Goal: Task Accomplishment & Management: Use online tool/utility

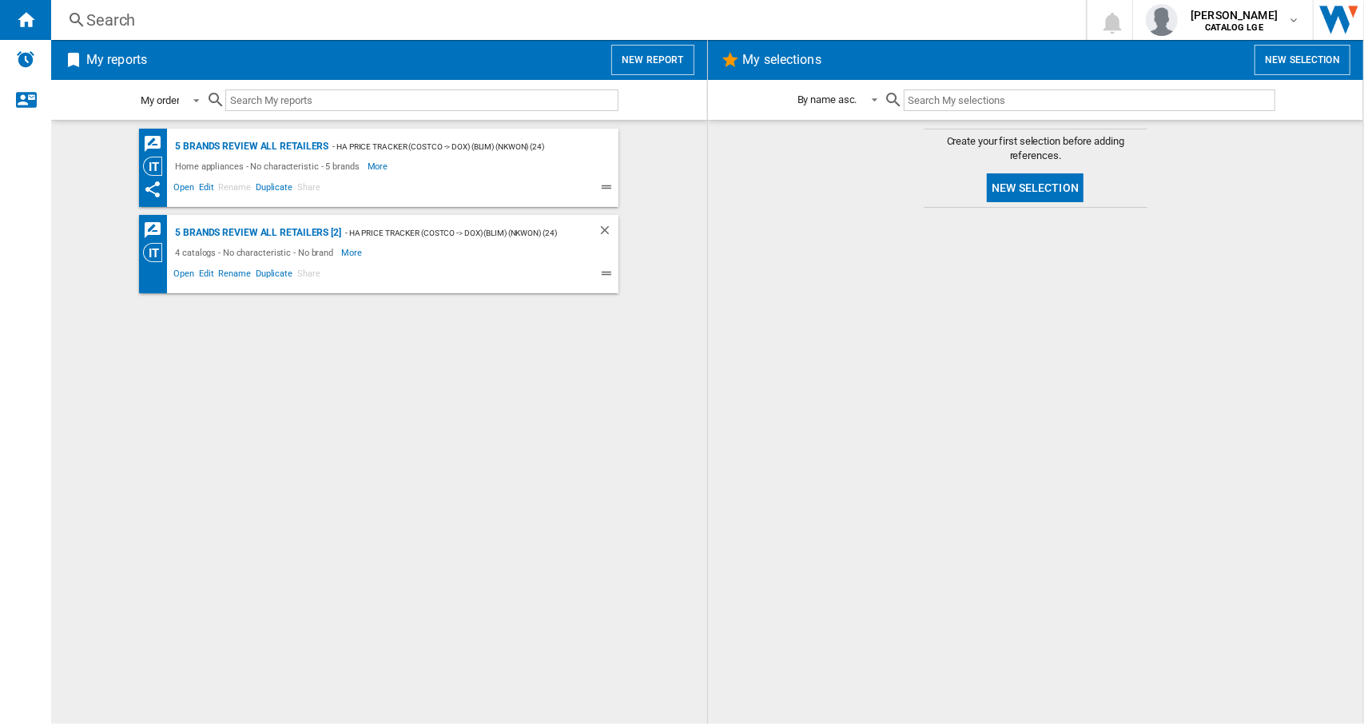
click at [175, 98] on div "My order" at bounding box center [160, 100] width 38 height 12
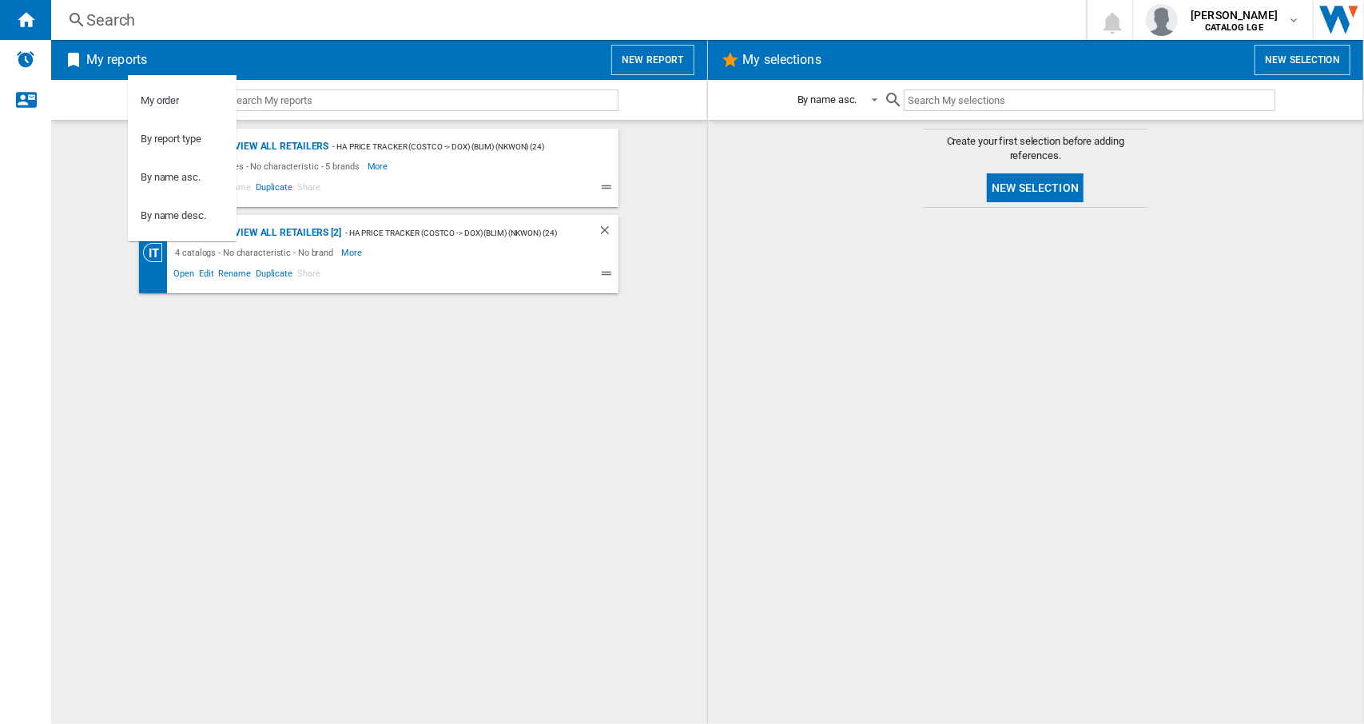
drag, startPoint x: 288, startPoint y: 365, endPoint x: 264, endPoint y: 349, distance: 28.8
click at [288, 365] on md-backdrop at bounding box center [682, 362] width 1364 height 724
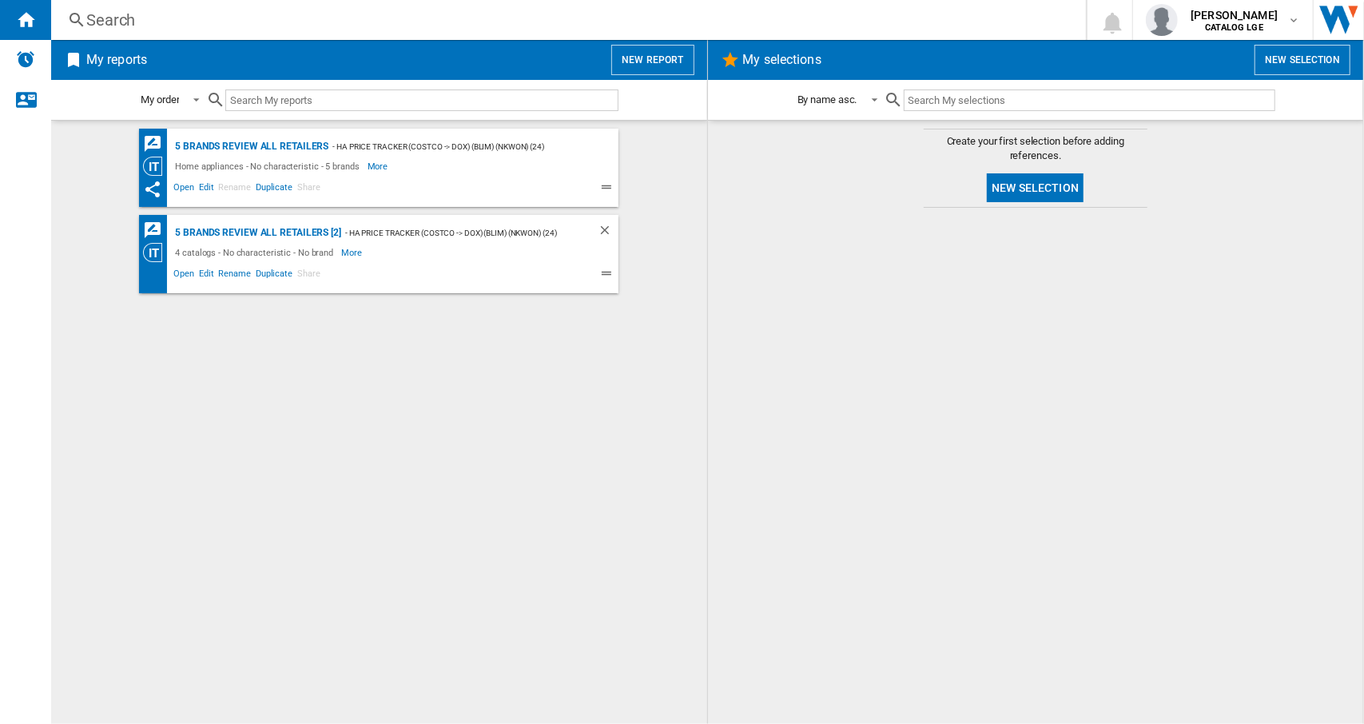
click at [673, 58] on button "New report" at bounding box center [652, 60] width 82 height 30
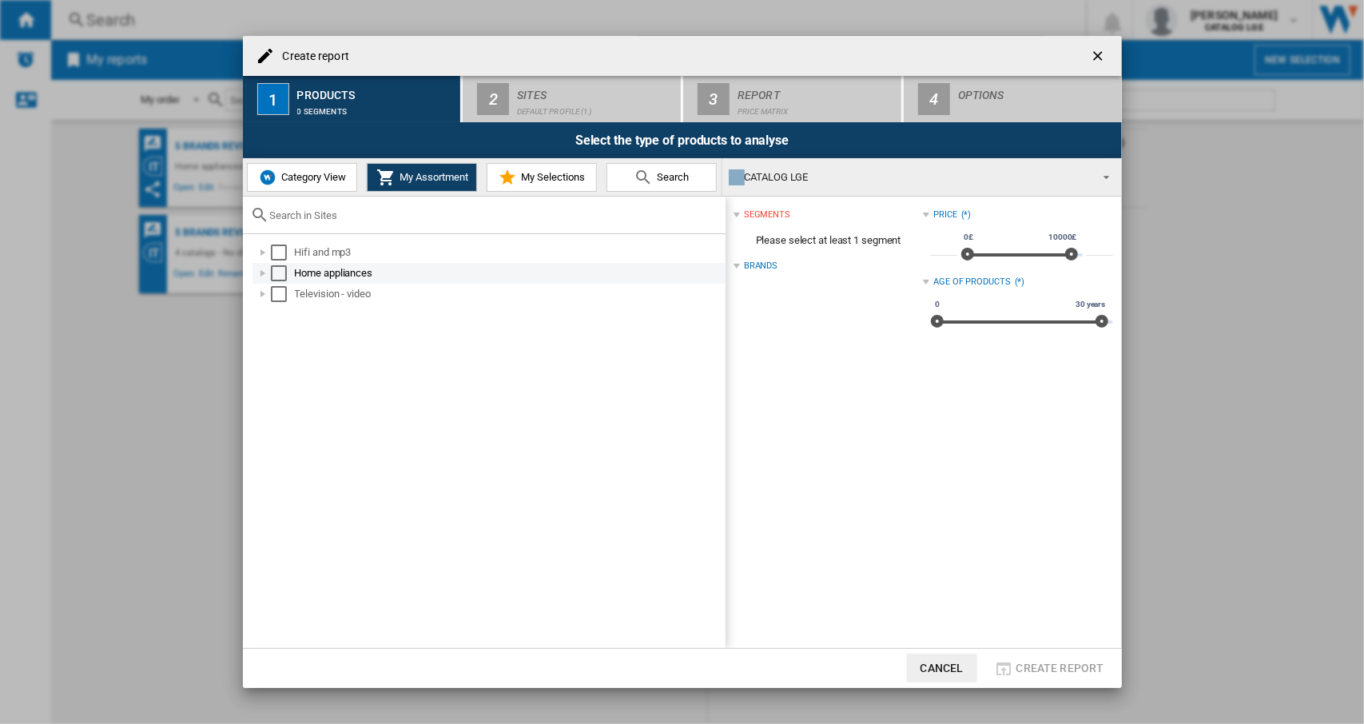
click at [277, 276] on div "Select" at bounding box center [279, 273] width 16 height 16
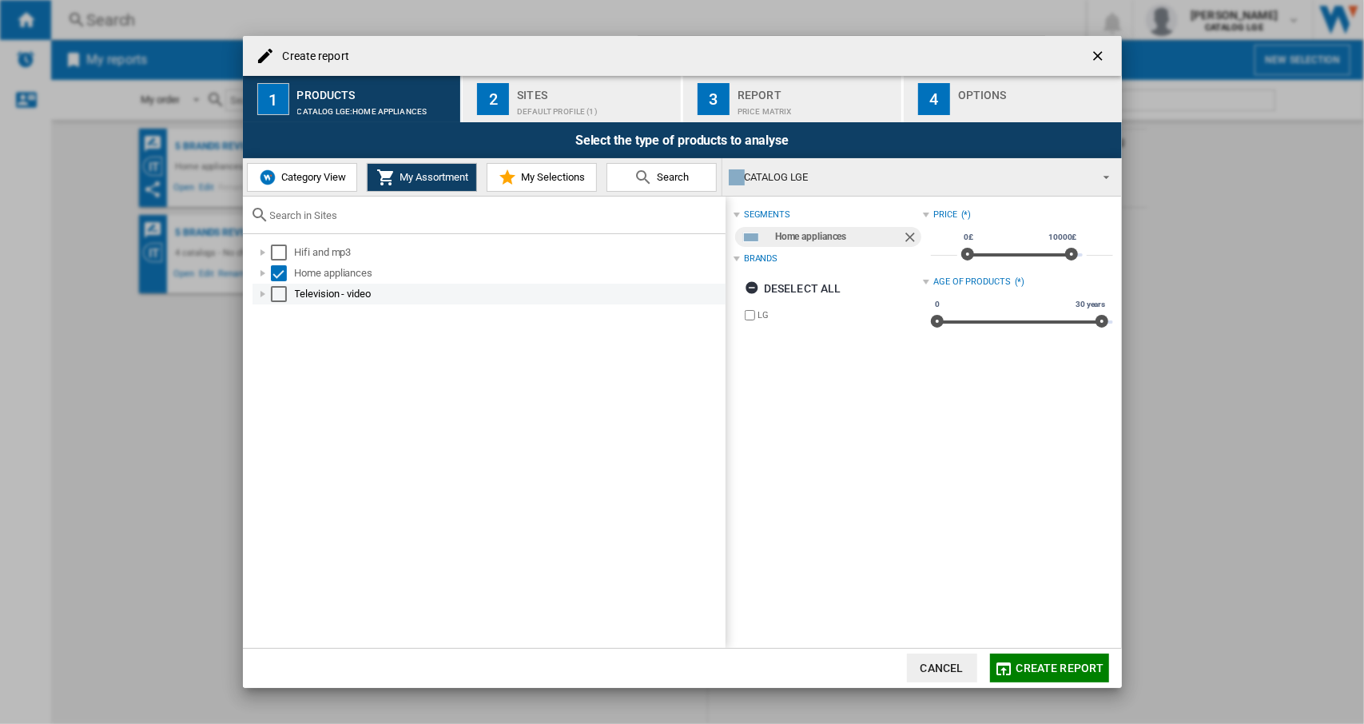
click at [278, 298] on div "Select" at bounding box center [279, 294] width 16 height 16
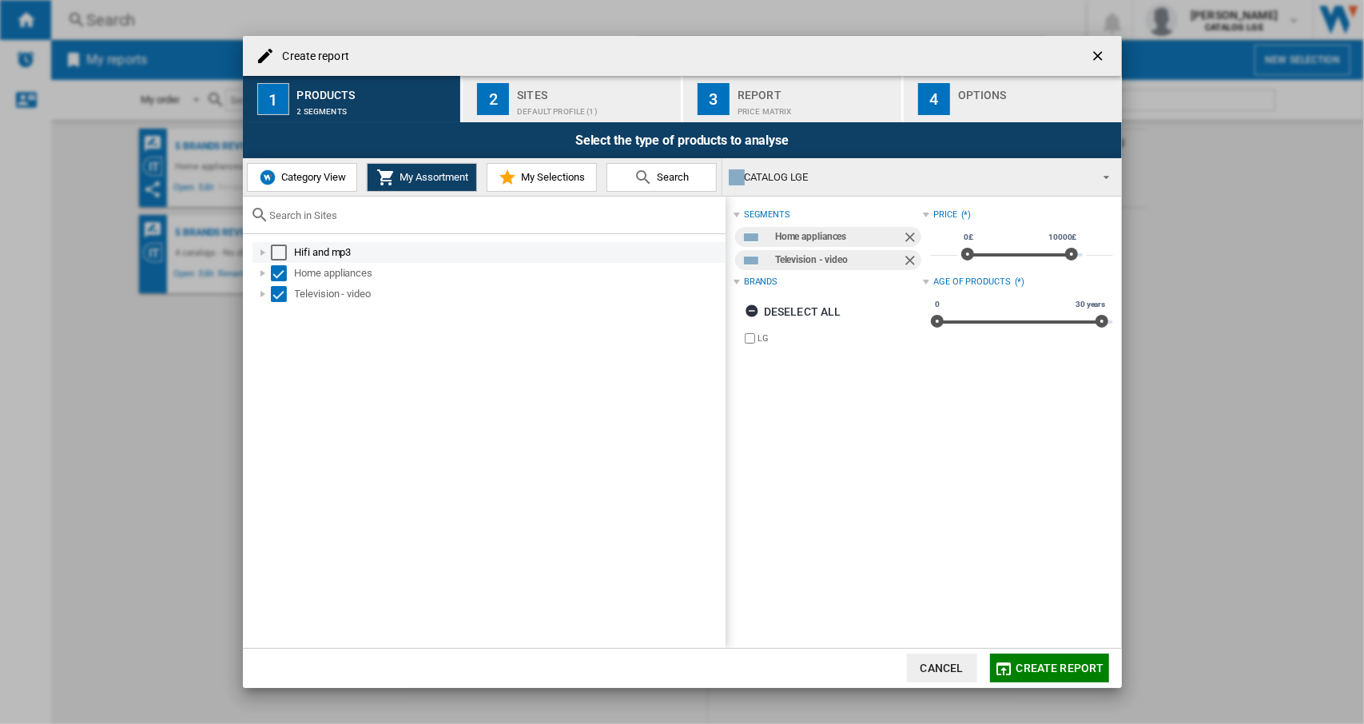
click at [279, 251] on div "Select" at bounding box center [279, 252] width 16 height 16
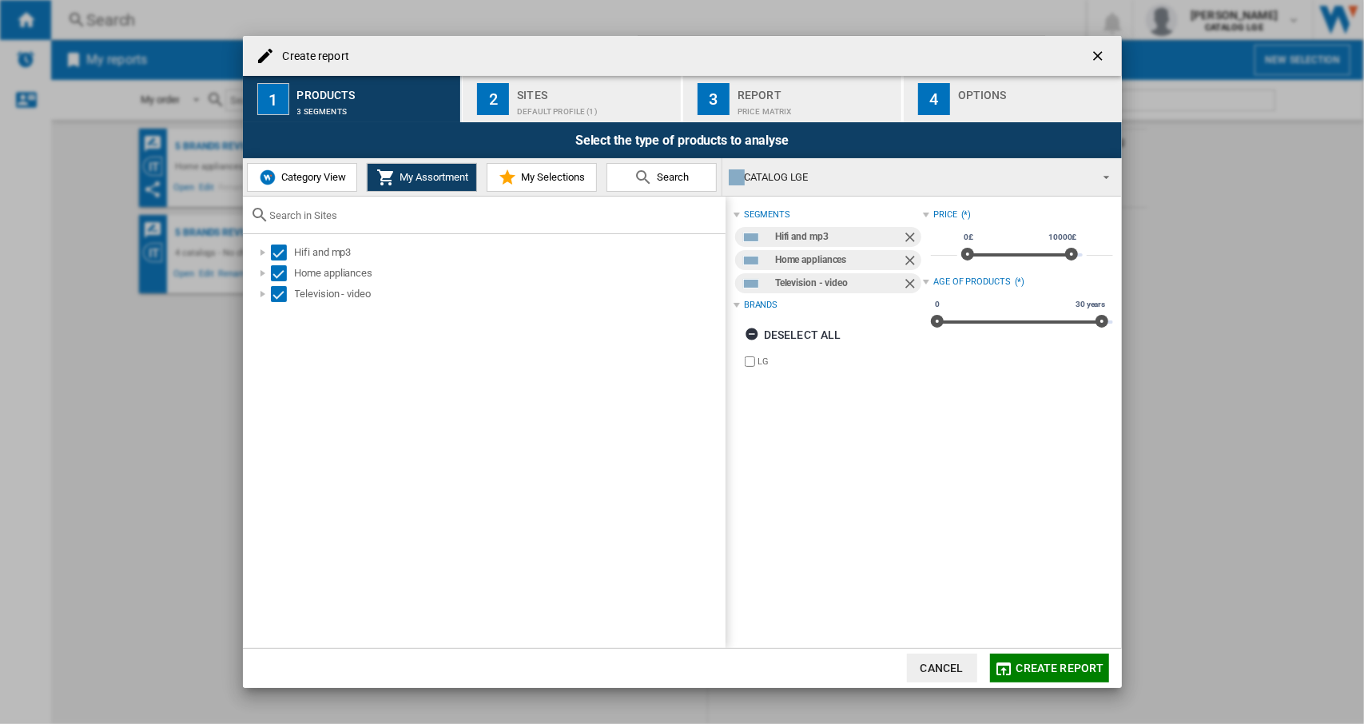
click at [300, 179] on span "Category View" at bounding box center [311, 177] width 69 height 12
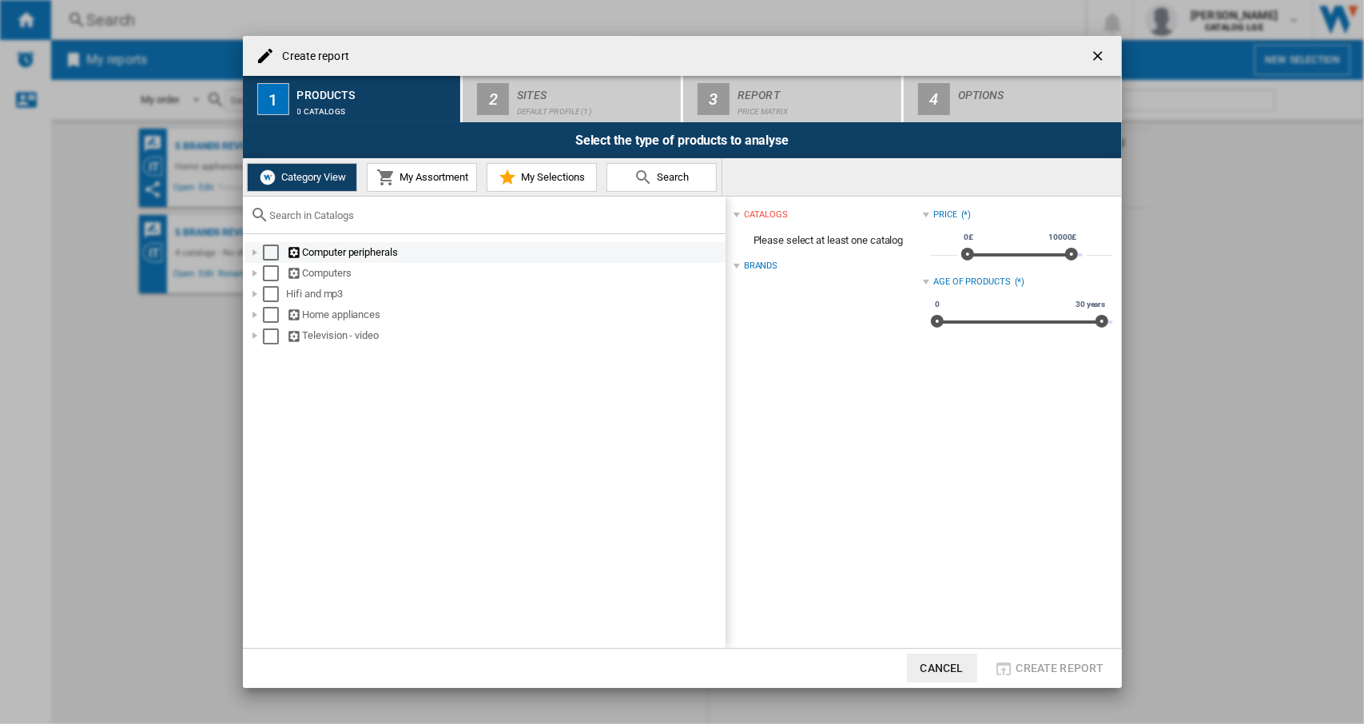
click at [267, 255] on div "Select" at bounding box center [271, 252] width 16 height 16
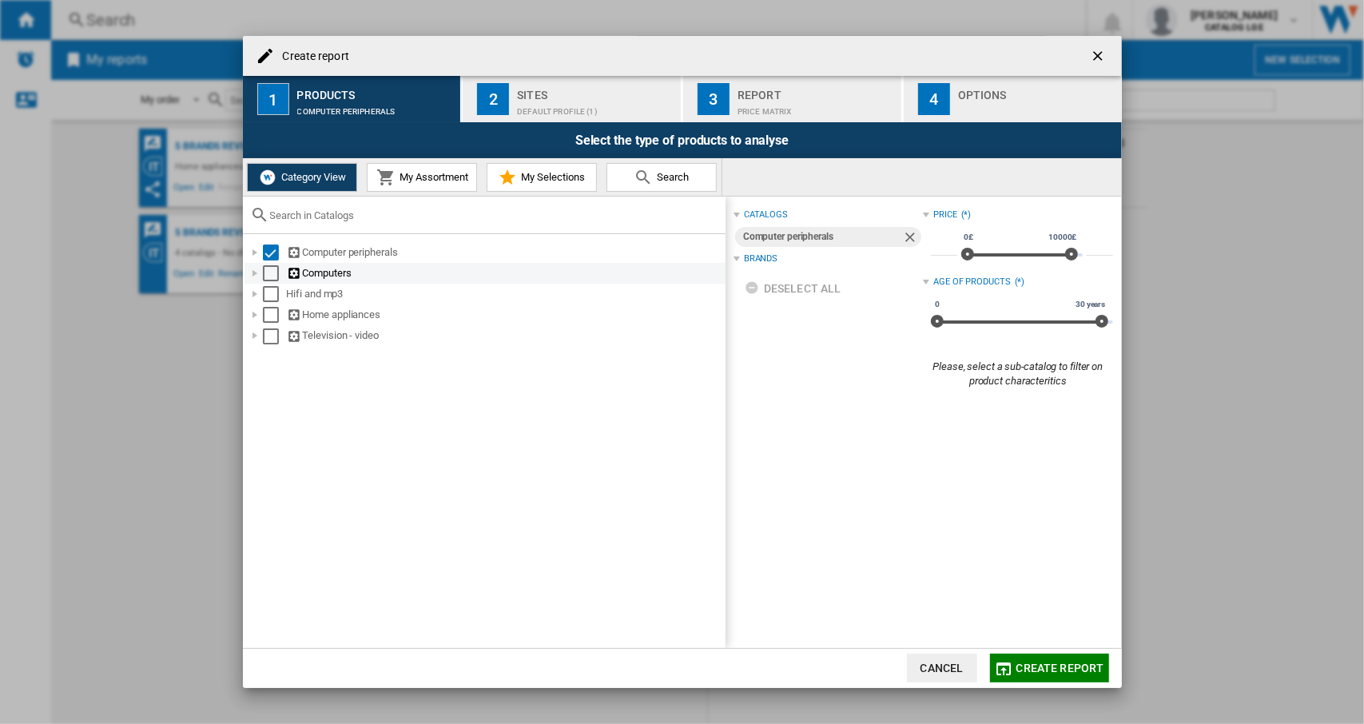
click at [270, 274] on div "Select" at bounding box center [271, 273] width 16 height 16
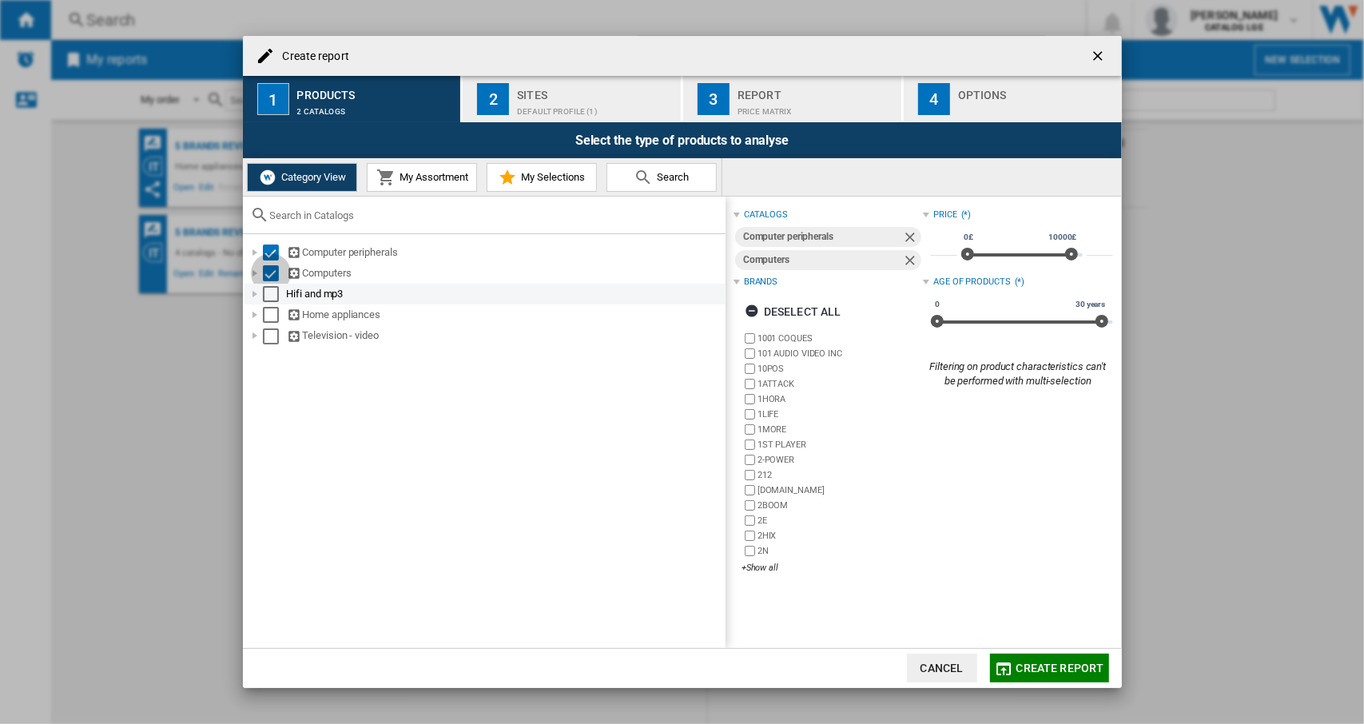
click at [265, 300] on div "Select" at bounding box center [271, 294] width 16 height 16
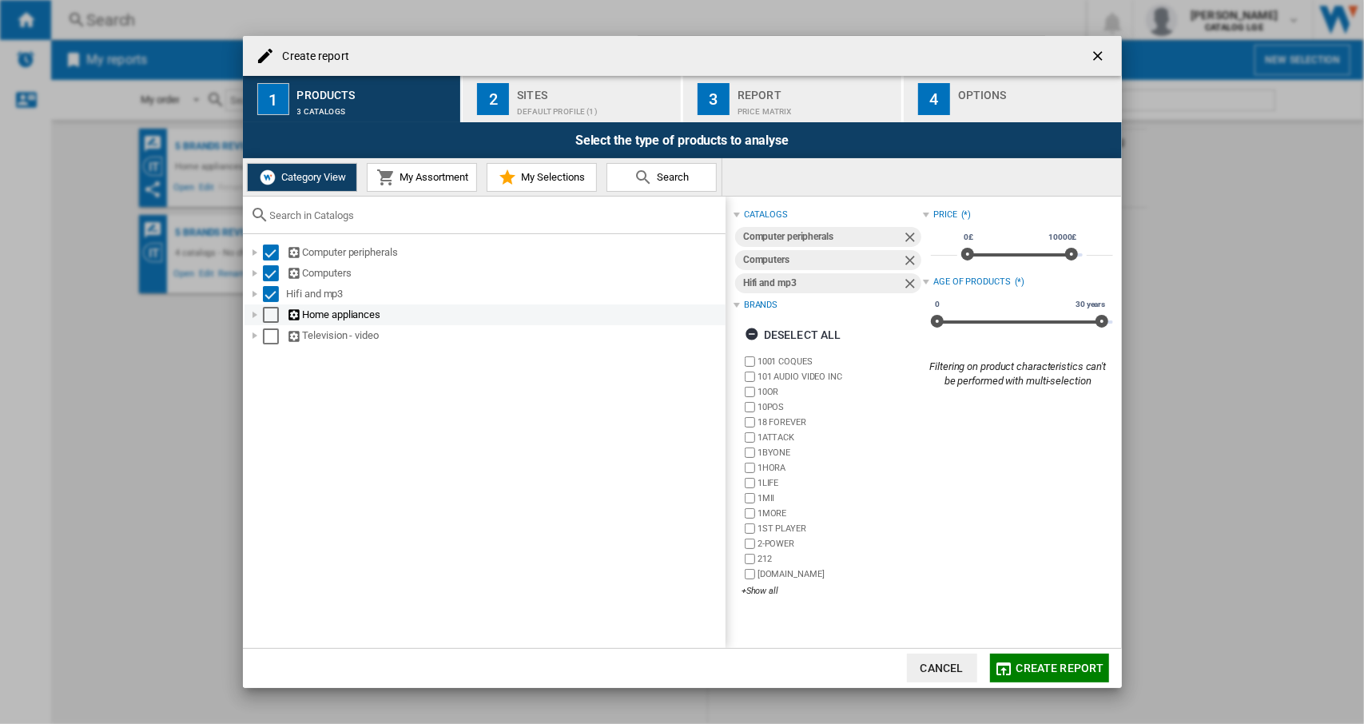
click at [270, 312] on div "Select" at bounding box center [271, 315] width 16 height 16
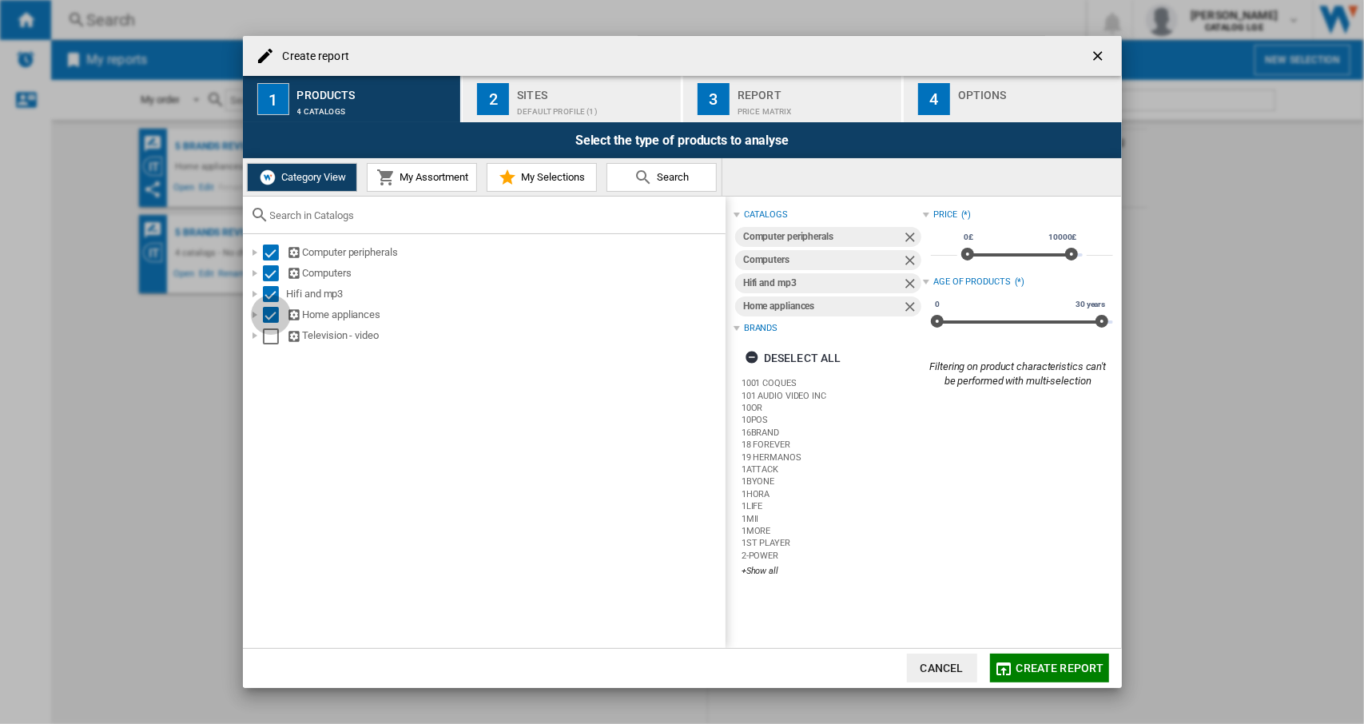
click at [274, 349] on div "Computer peripherals Computers Hifi and mp3 Home appliances Television - video" at bounding box center [484, 440] width 482 height 413
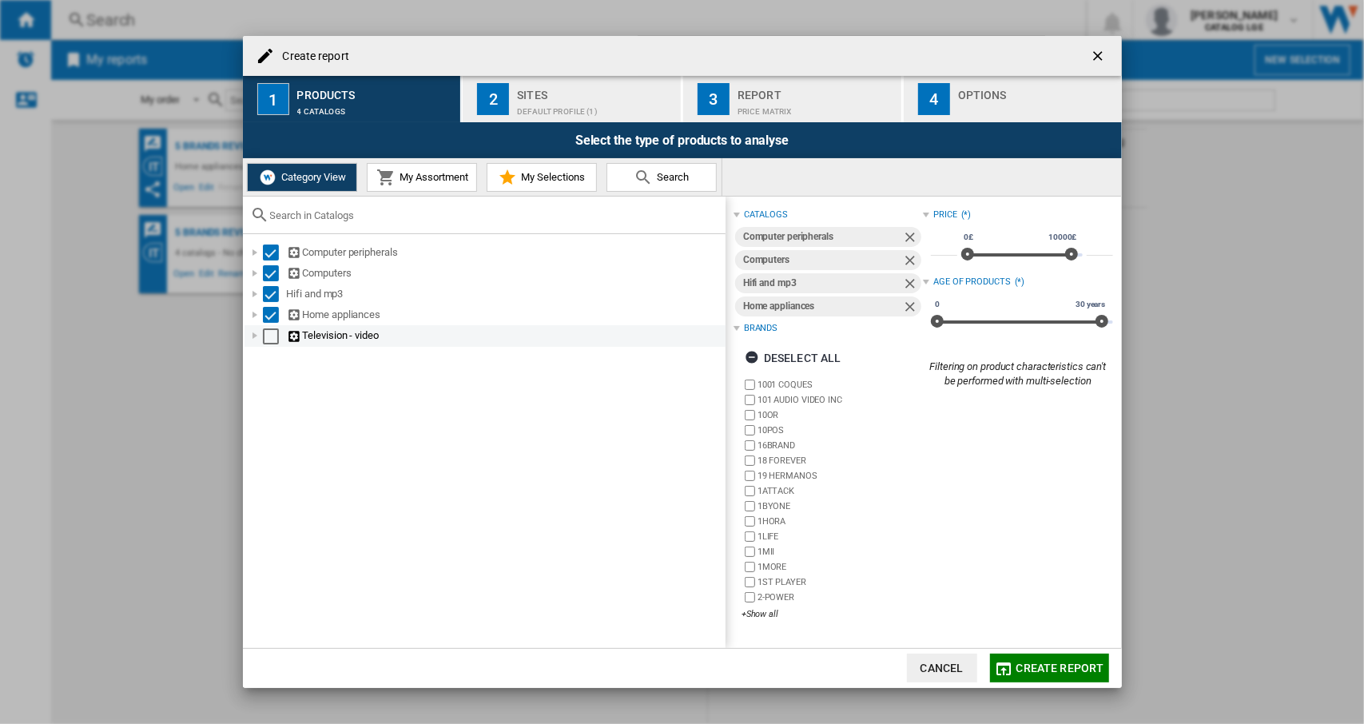
click at [268, 338] on div "Select" at bounding box center [271, 336] width 16 height 16
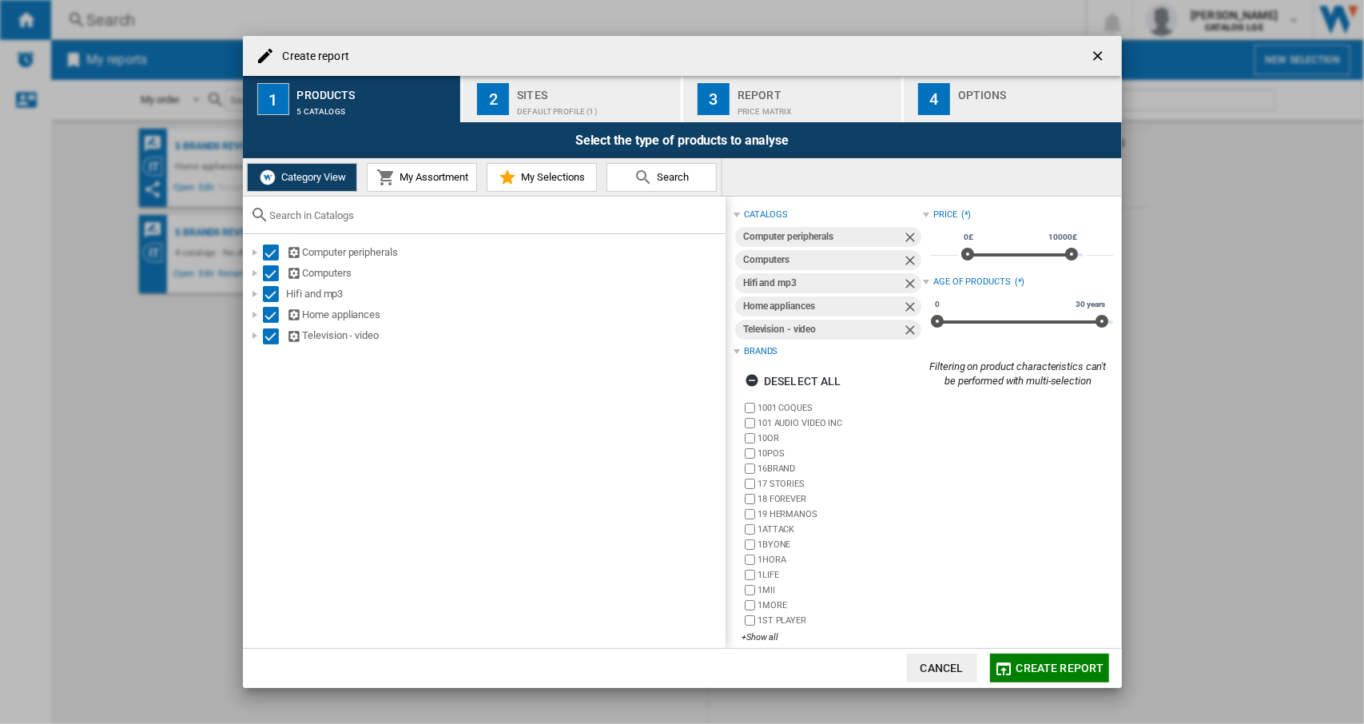
click at [547, 99] on div "Default profile (1)" at bounding box center [595, 107] width 157 height 17
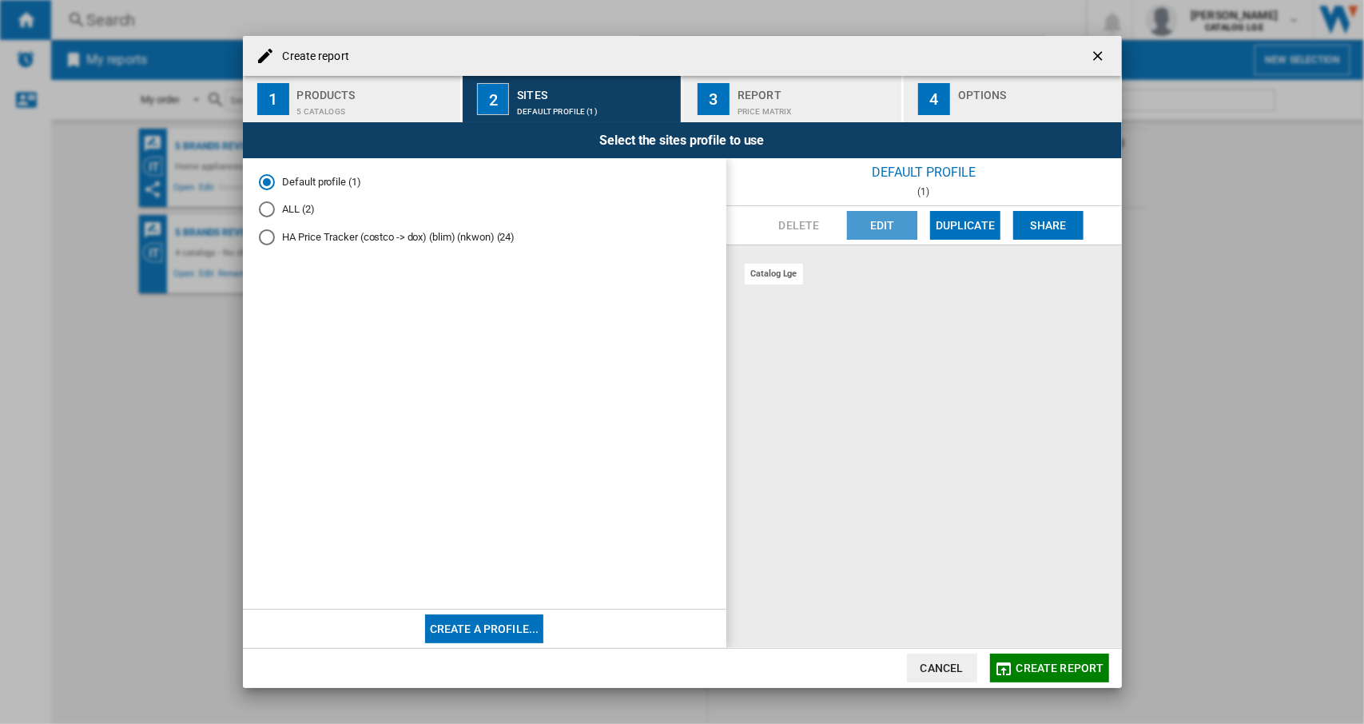
click at [858, 232] on button "Edit" at bounding box center [882, 225] width 70 height 29
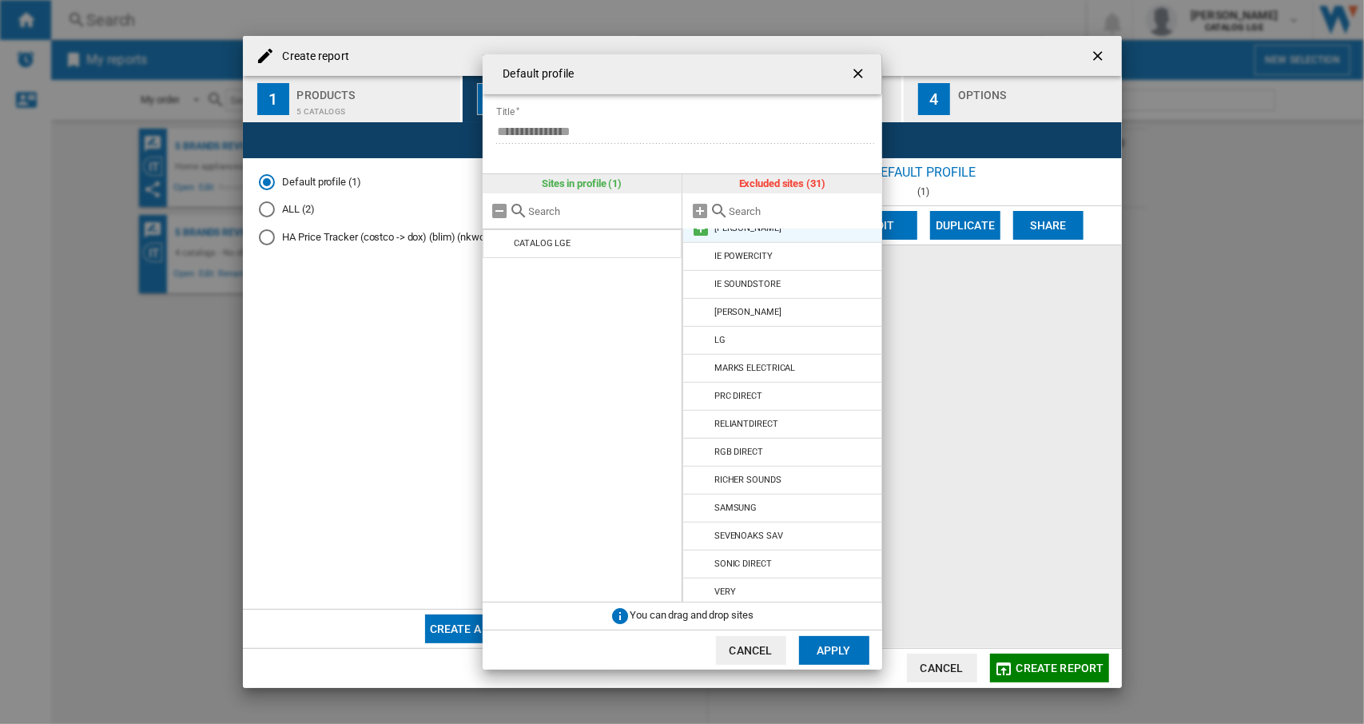
scroll to position [495, 0]
click at [701, 336] on md-icon at bounding box center [700, 335] width 19 height 19
click at [835, 646] on button "Apply" at bounding box center [834, 650] width 70 height 29
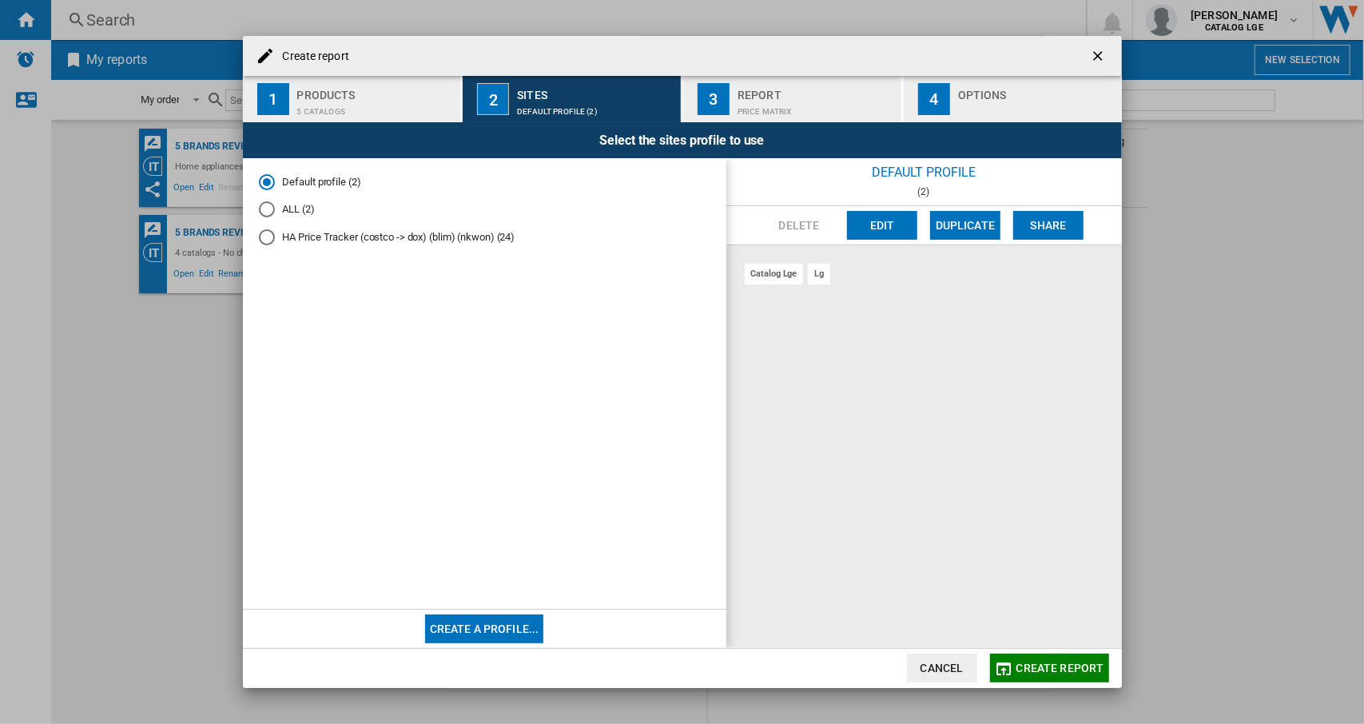
click at [331, 185] on md-radio-button "Default profile (2)" at bounding box center [484, 181] width 451 height 15
click at [887, 231] on button "Edit" at bounding box center [882, 225] width 70 height 29
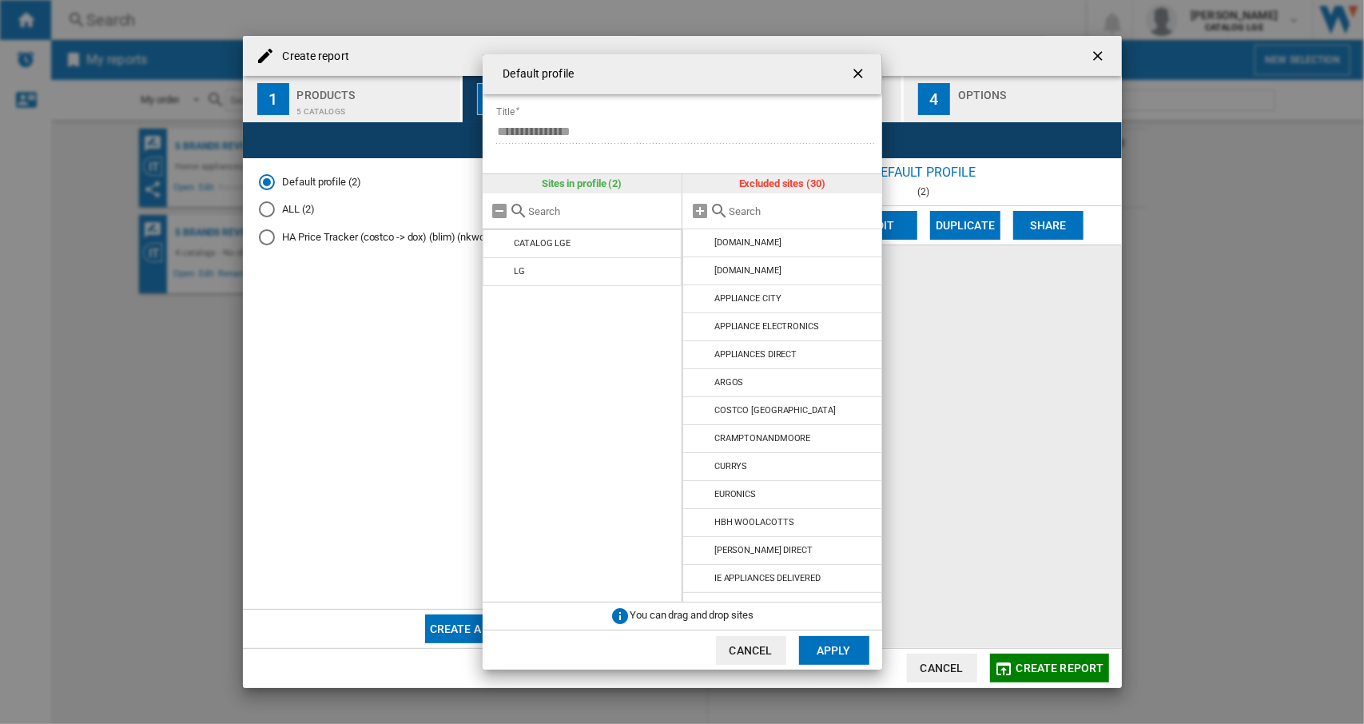
scroll to position [0, 0]
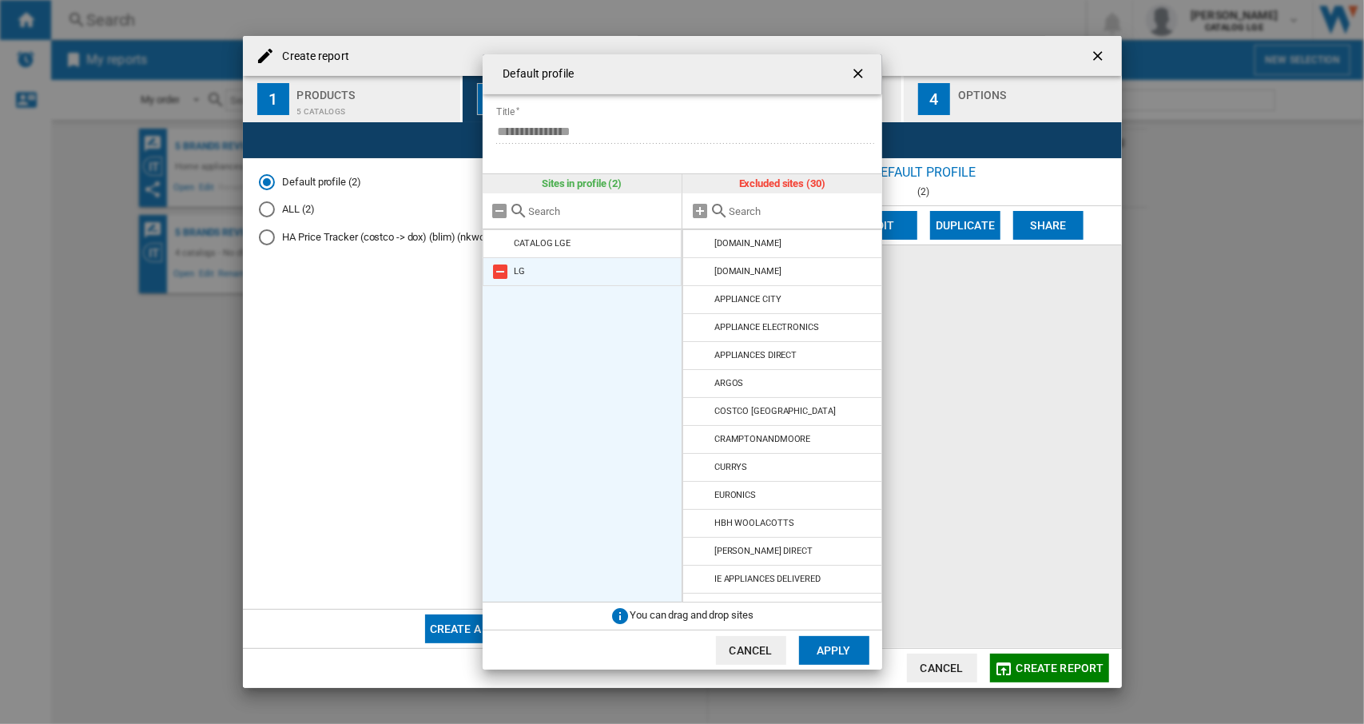
click at [501, 271] on md-icon "{{::title}} {{::getI18NText('BUTTONS.CANCEL')}} ..." at bounding box center [500, 271] width 19 height 19
click at [854, 77] on ng-md-icon "getI18NText('BUTTONS.CLOSE_DIALOG')" at bounding box center [859, 75] width 19 height 19
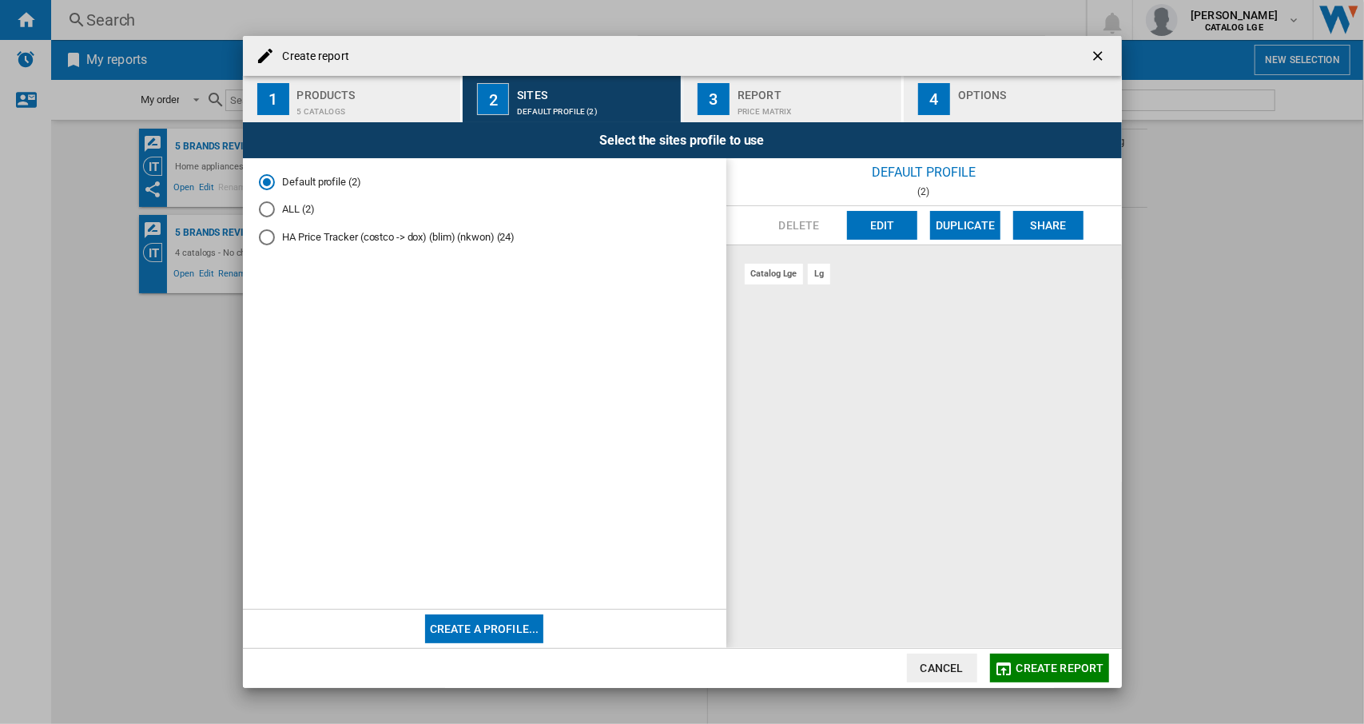
click at [510, 630] on button "Create a profile..." at bounding box center [484, 628] width 119 height 29
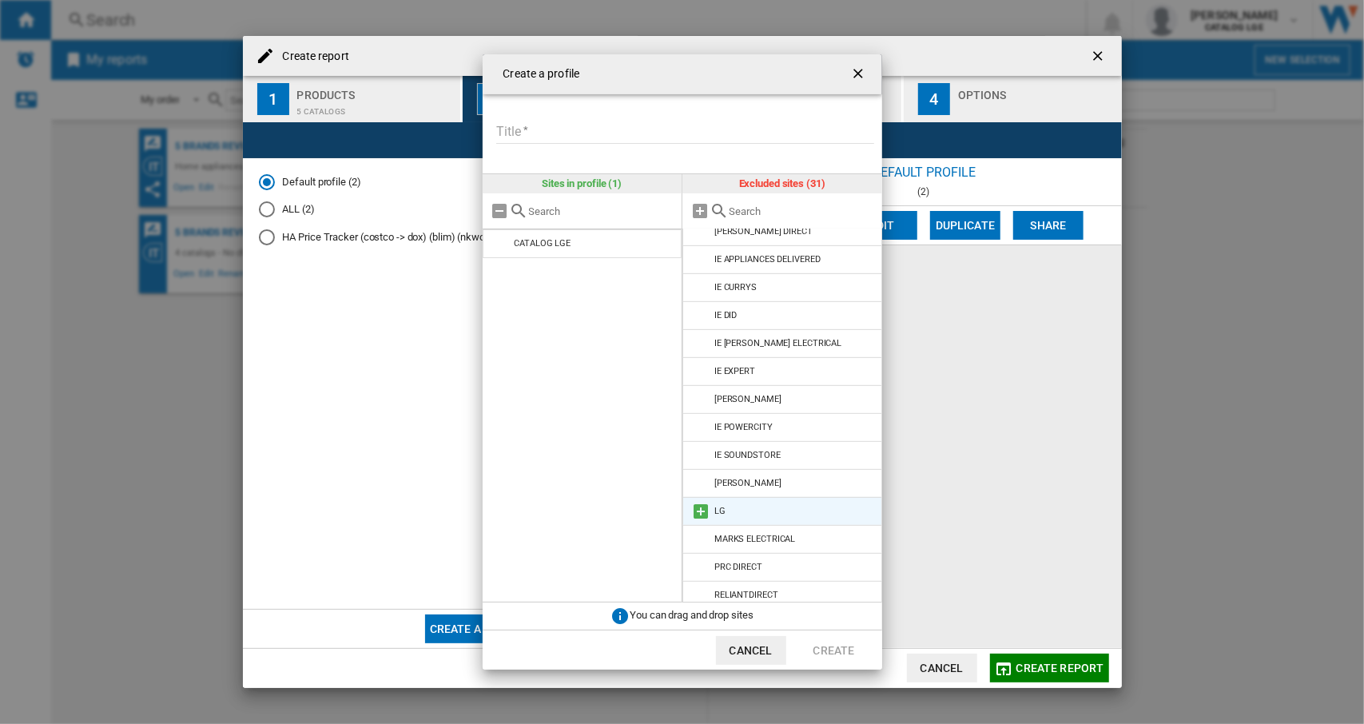
click at [703, 515] on md-icon "{{::title}} {{::getI18NText('BUTTONS.CANCEL')}} ..." at bounding box center [700, 511] width 19 height 19
click at [387, 424] on div "Create a profile Title Please enter a title for your profile Sites in profile (…" at bounding box center [682, 362] width 1364 height 724
click at [846, 77] on button "{{::title}} {{::getI18NText('BUTTONS.CANCEL')}} ..." at bounding box center [860, 74] width 32 height 32
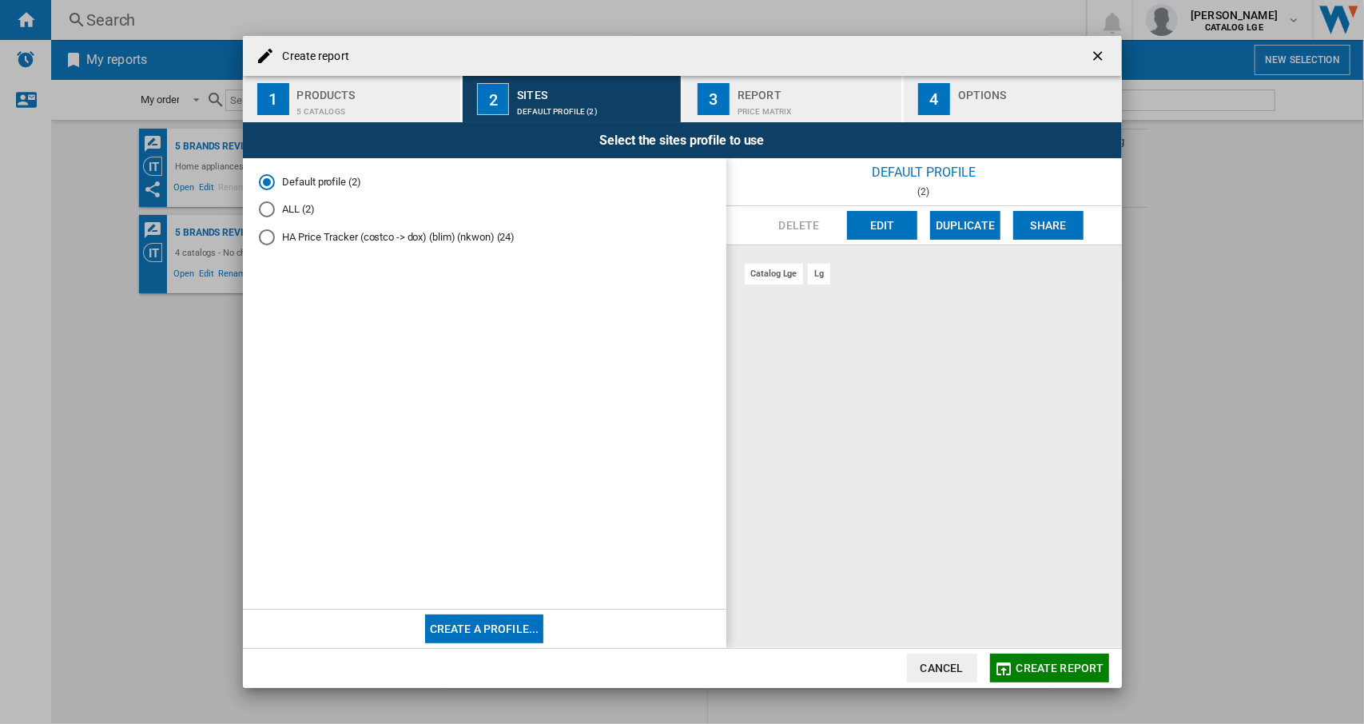
click at [796, 97] on div "Report" at bounding box center [815, 90] width 157 height 17
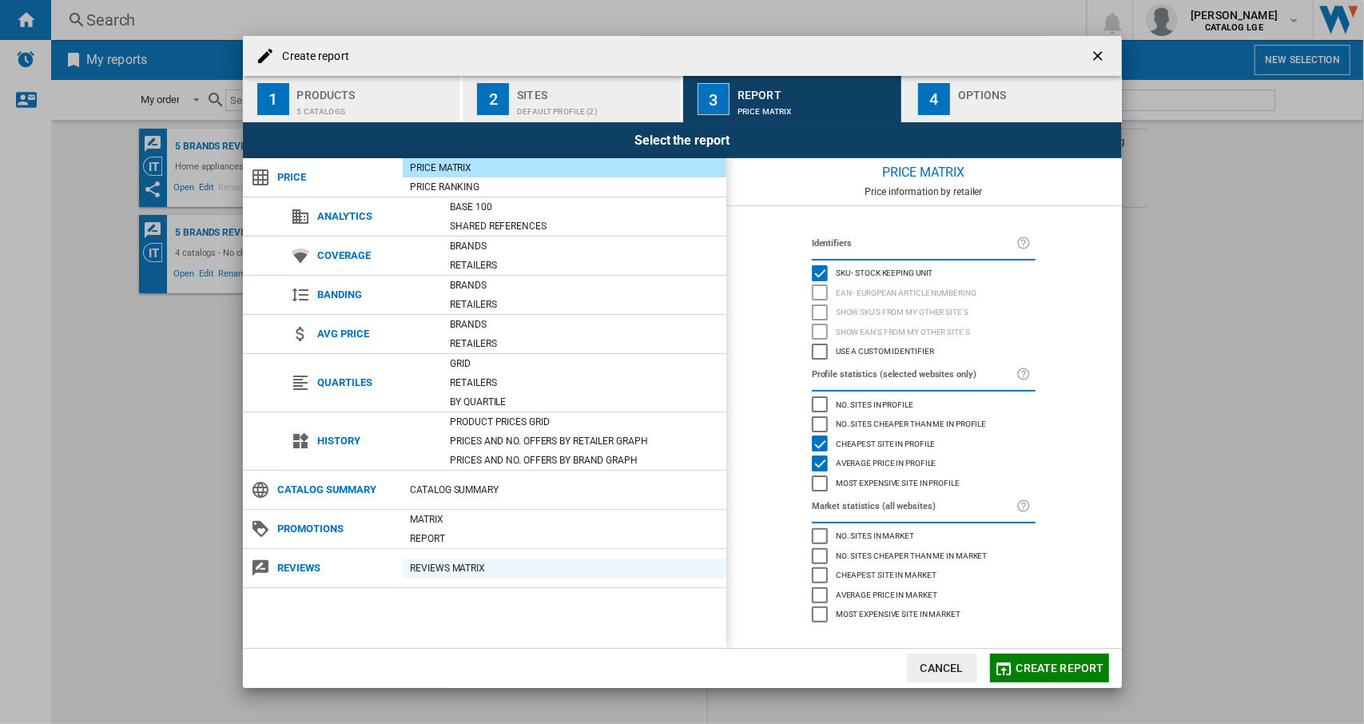
click at [455, 566] on div "REVIEWS Matrix" at bounding box center [565, 568] width 324 height 16
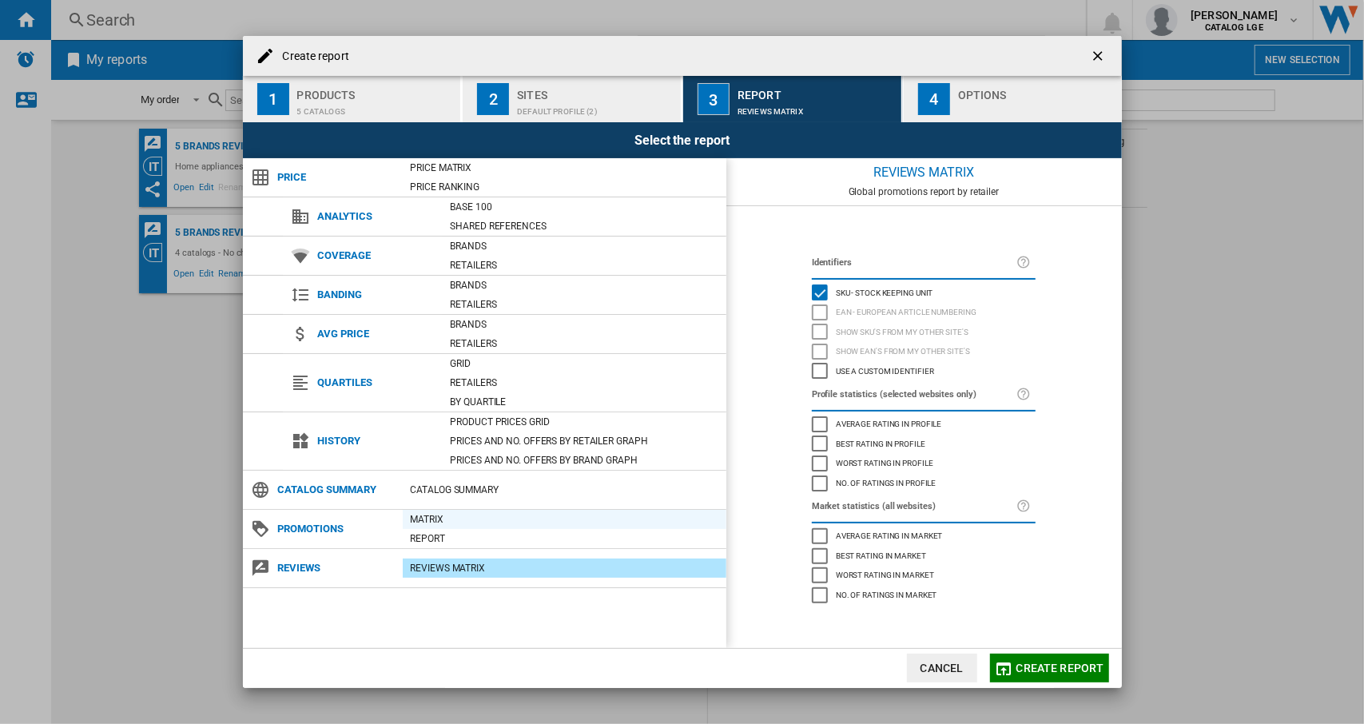
click at [444, 515] on div "Matrix" at bounding box center [565, 519] width 324 height 16
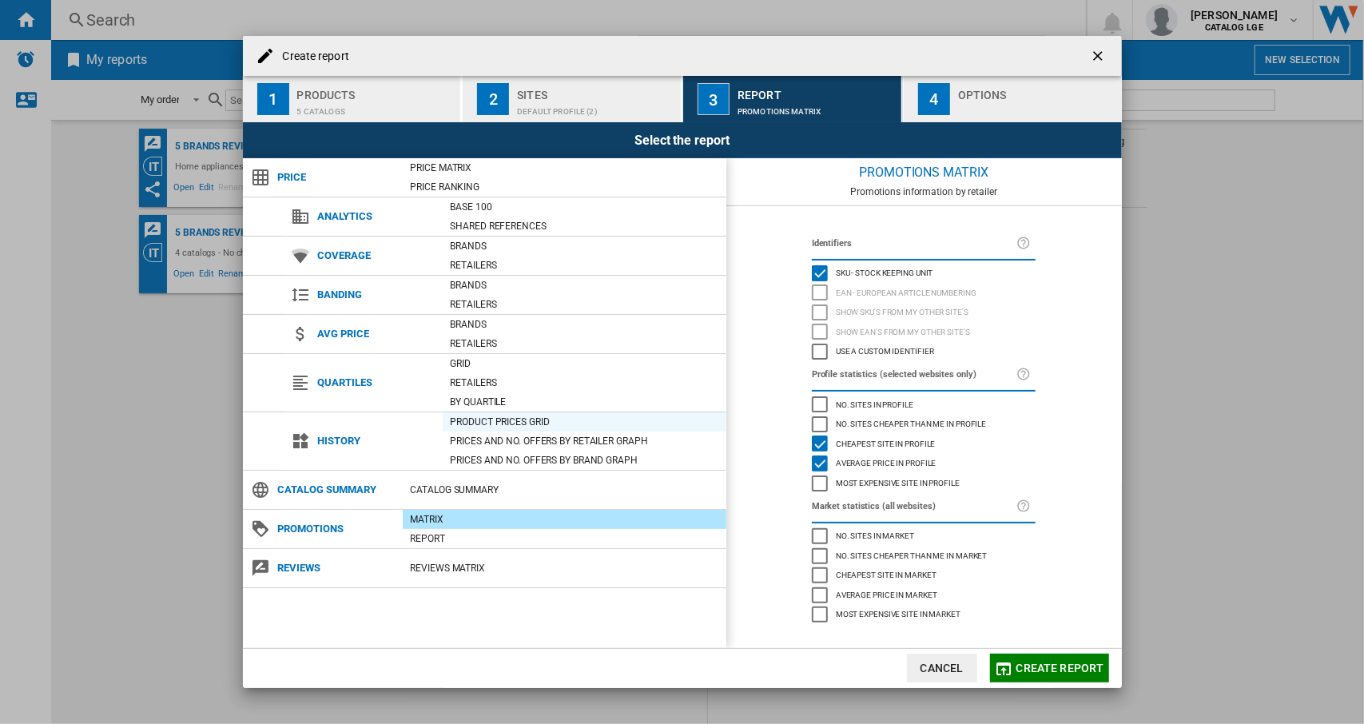
click at [479, 421] on div "Product prices grid" at bounding box center [585, 422] width 284 height 16
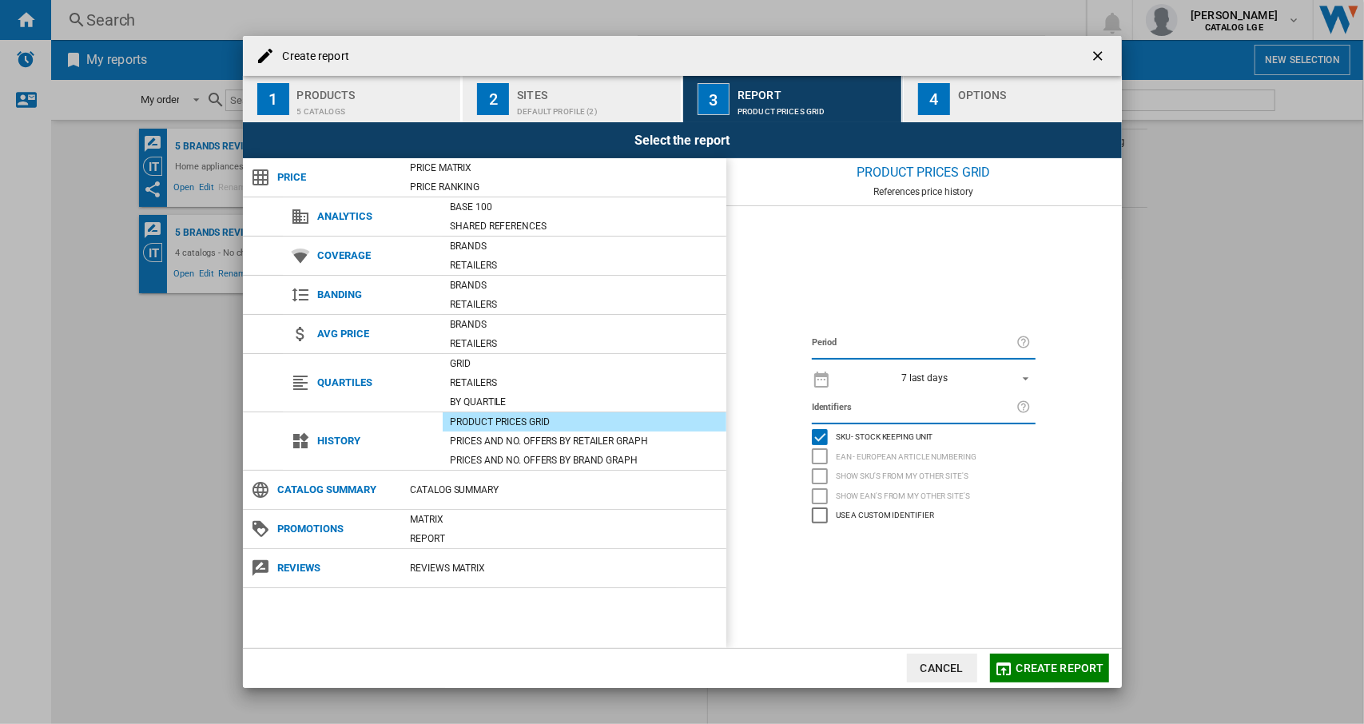
click at [822, 517] on div "Use a custom identifier" at bounding box center [820, 515] width 16 height 16
click at [818, 457] on div "EAN - European Article Numbering" at bounding box center [820, 456] width 16 height 16
click at [1014, 381] on span "REPORTS.WIZARD.STEPS.REPORT.STEPS.REPORT_OPTIONS.PERIOD: 7 last days" at bounding box center [1020, 377] width 19 height 14
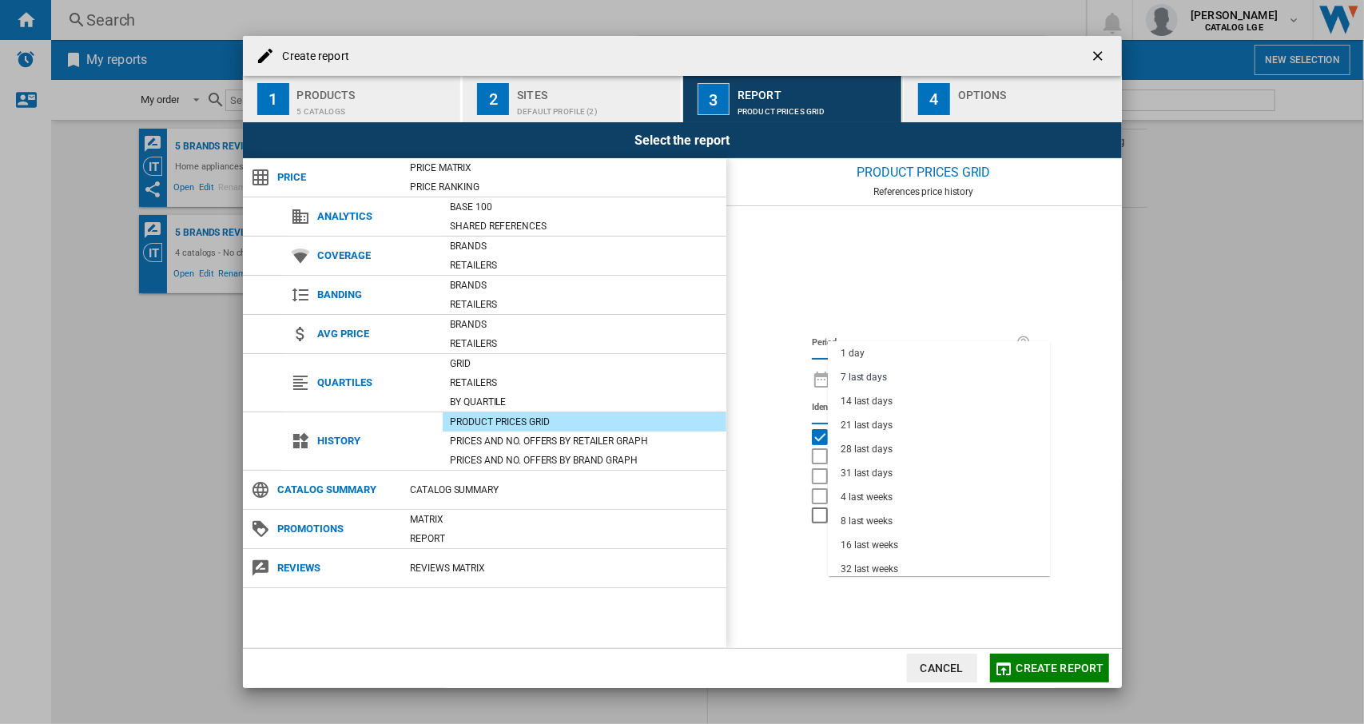
click at [1084, 322] on md-backdrop at bounding box center [682, 362] width 1364 height 724
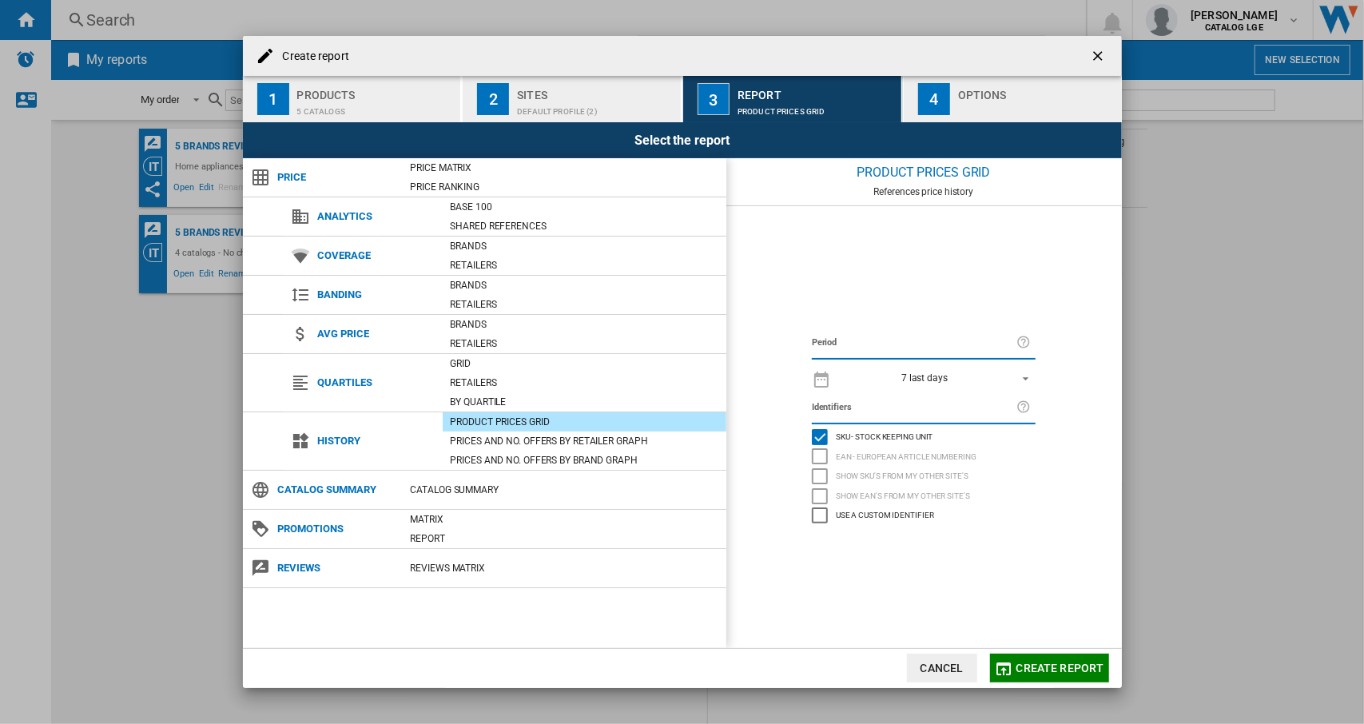
click at [968, 92] on div "Options" at bounding box center [1036, 90] width 157 height 17
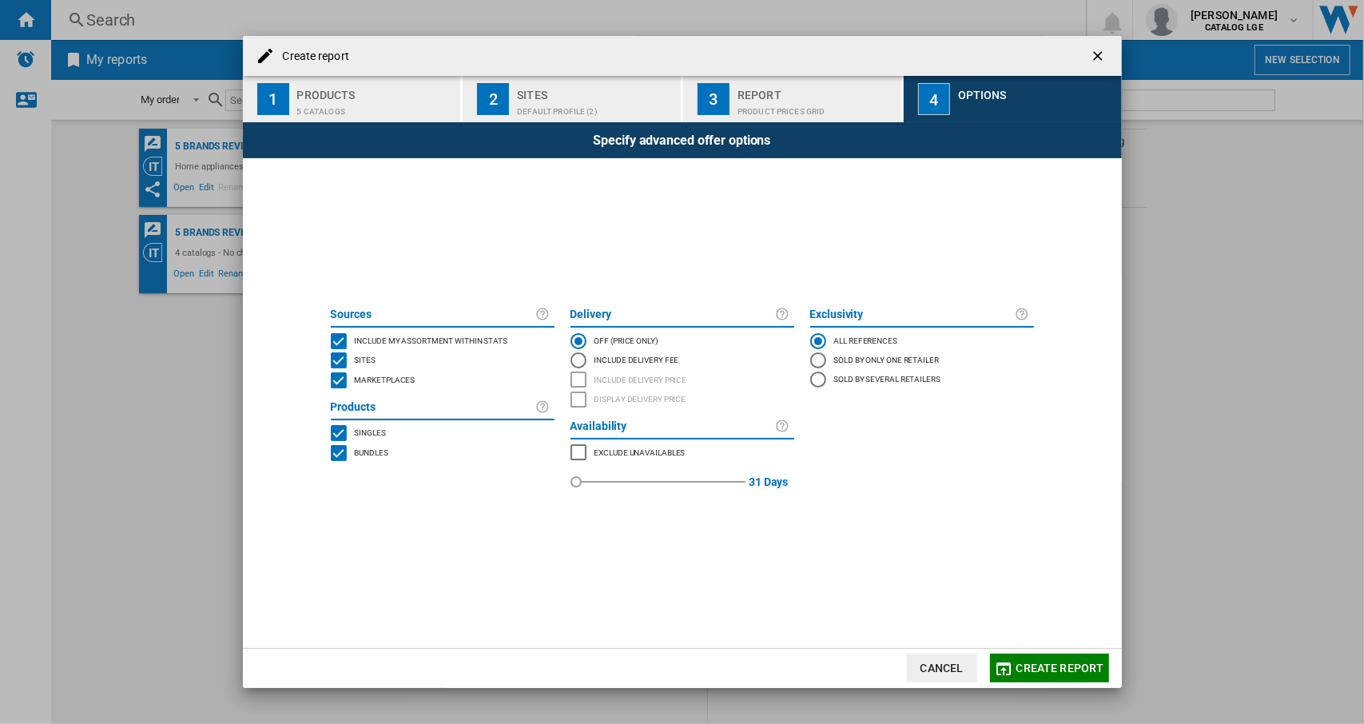
click at [340, 379] on div "MARKETPLACES" at bounding box center [339, 380] width 16 height 16
click at [341, 362] on div "SITES" at bounding box center [339, 360] width 16 height 16
click at [339, 379] on div "MARKETPLACES" at bounding box center [339, 380] width 16 height 16
click at [336, 381] on div "MARKETPLACES" at bounding box center [339, 380] width 16 height 16
click at [574, 356] on div "Include Delivery Fee" at bounding box center [578, 360] width 16 height 16
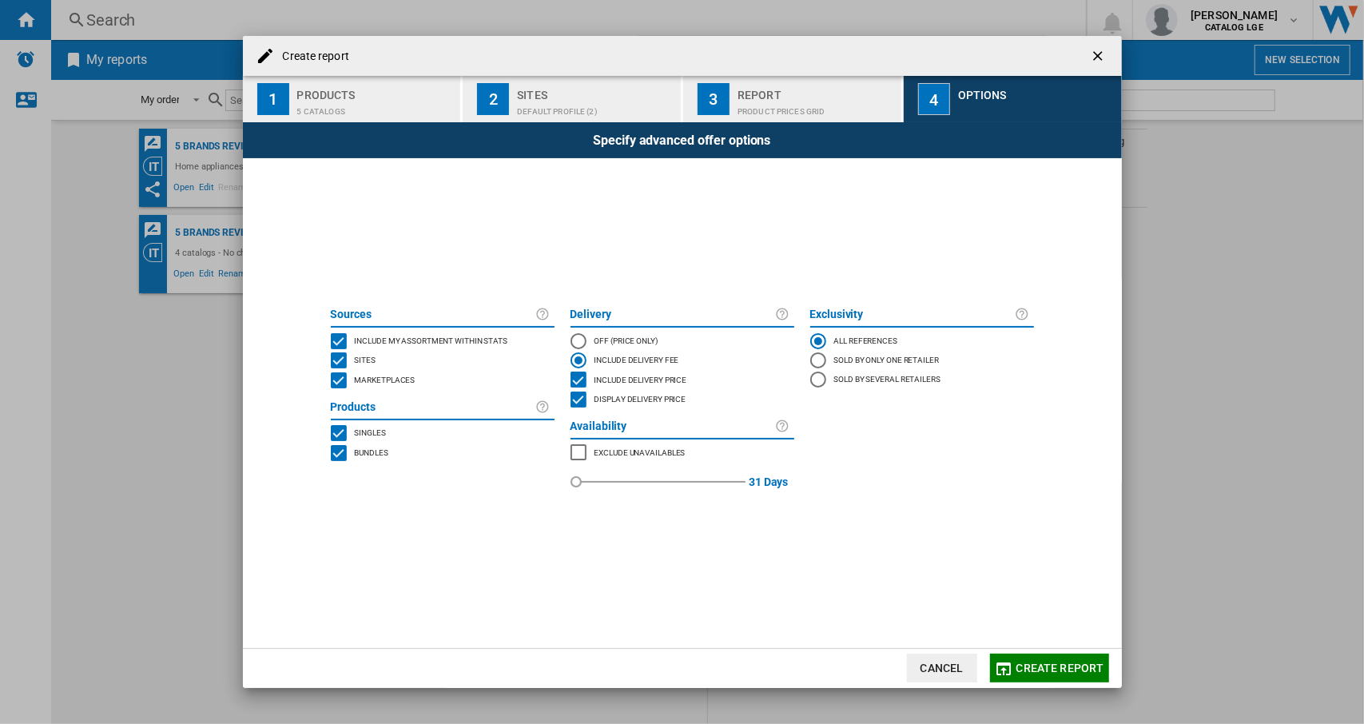
click at [1102, 55] on ng-md-icon "getI18NText('BUTTONS.CLOSE_DIALOG')" at bounding box center [1099, 57] width 19 height 19
